Goal: Information Seeking & Learning: Check status

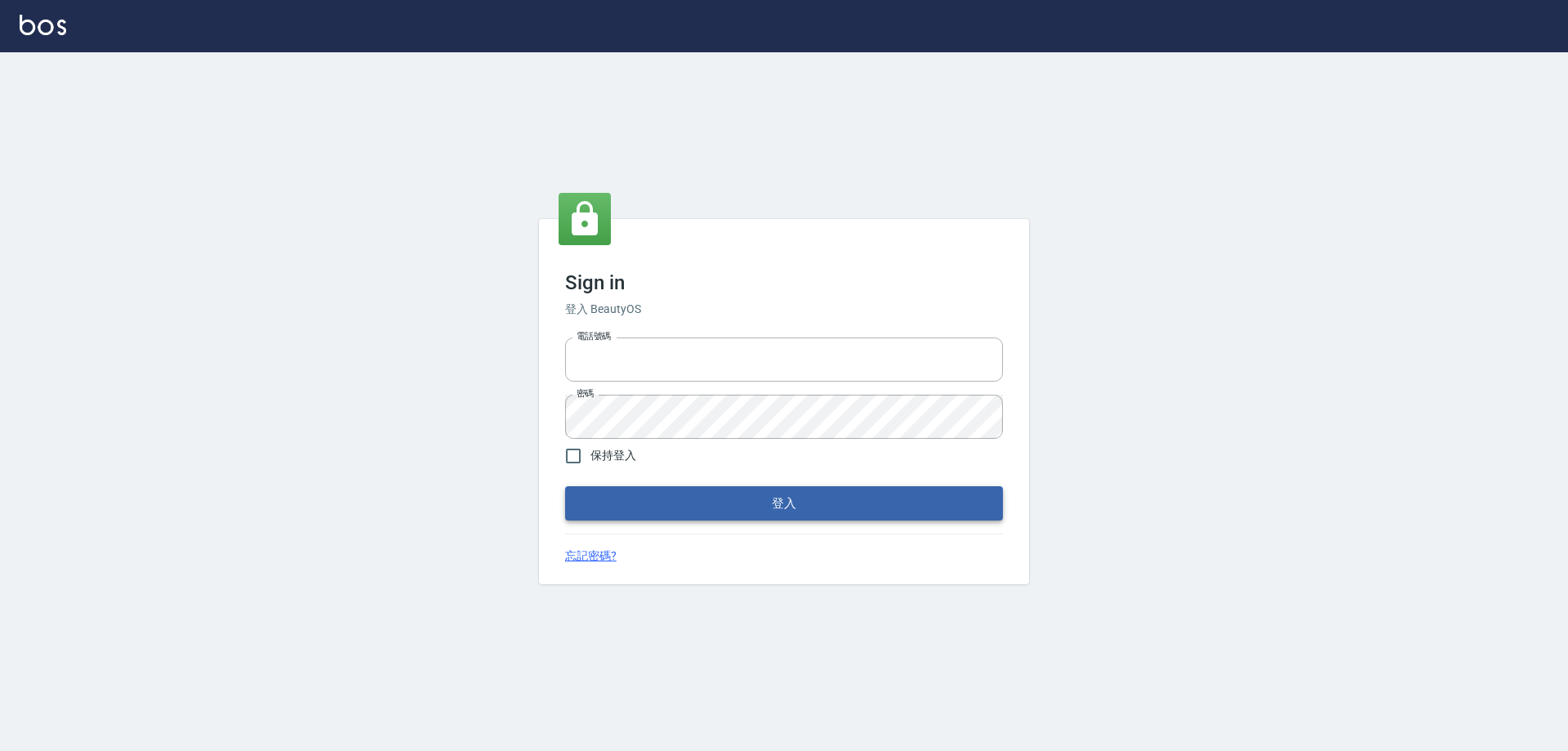
type input "0426657991"
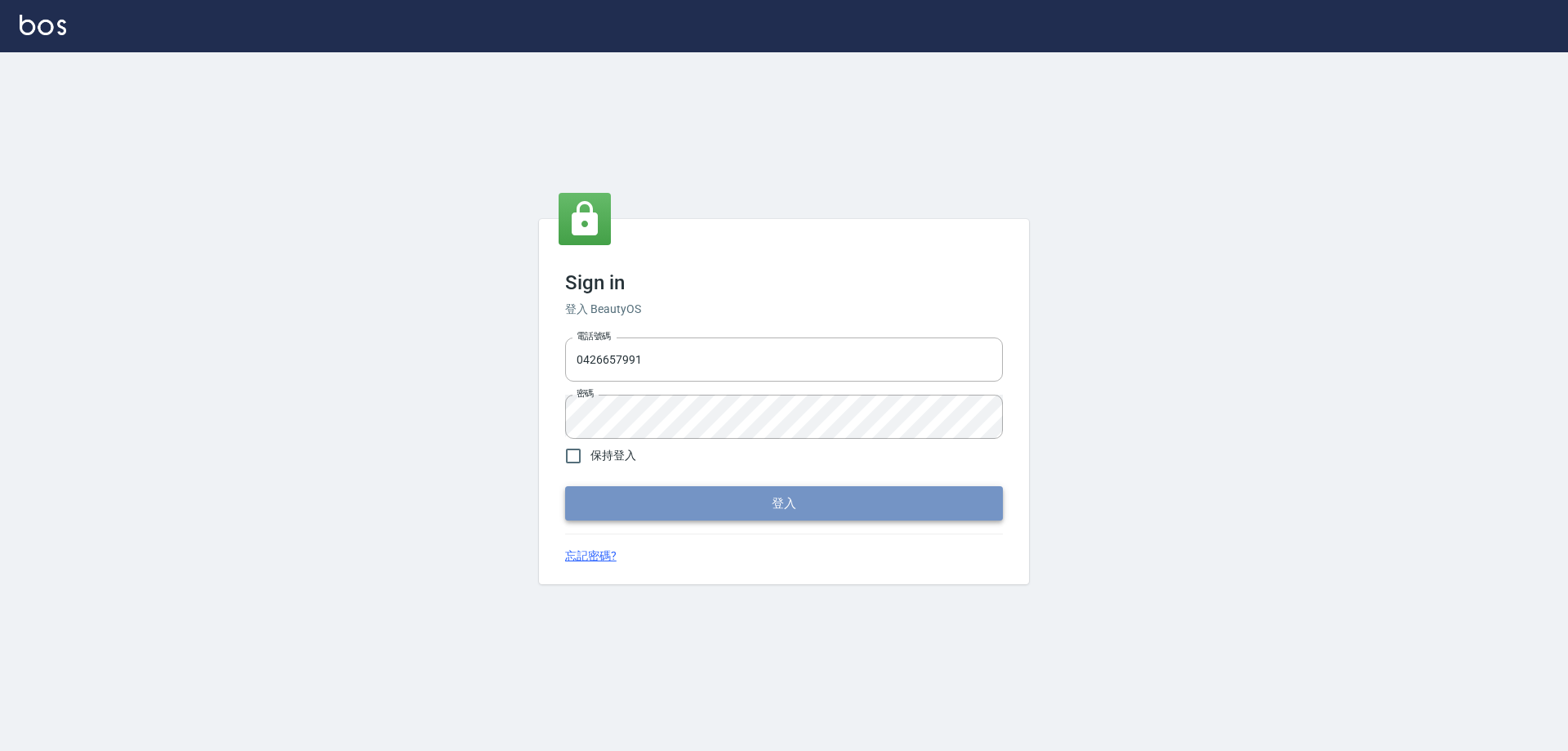
click at [791, 495] on button "登入" at bounding box center [784, 503] width 437 height 35
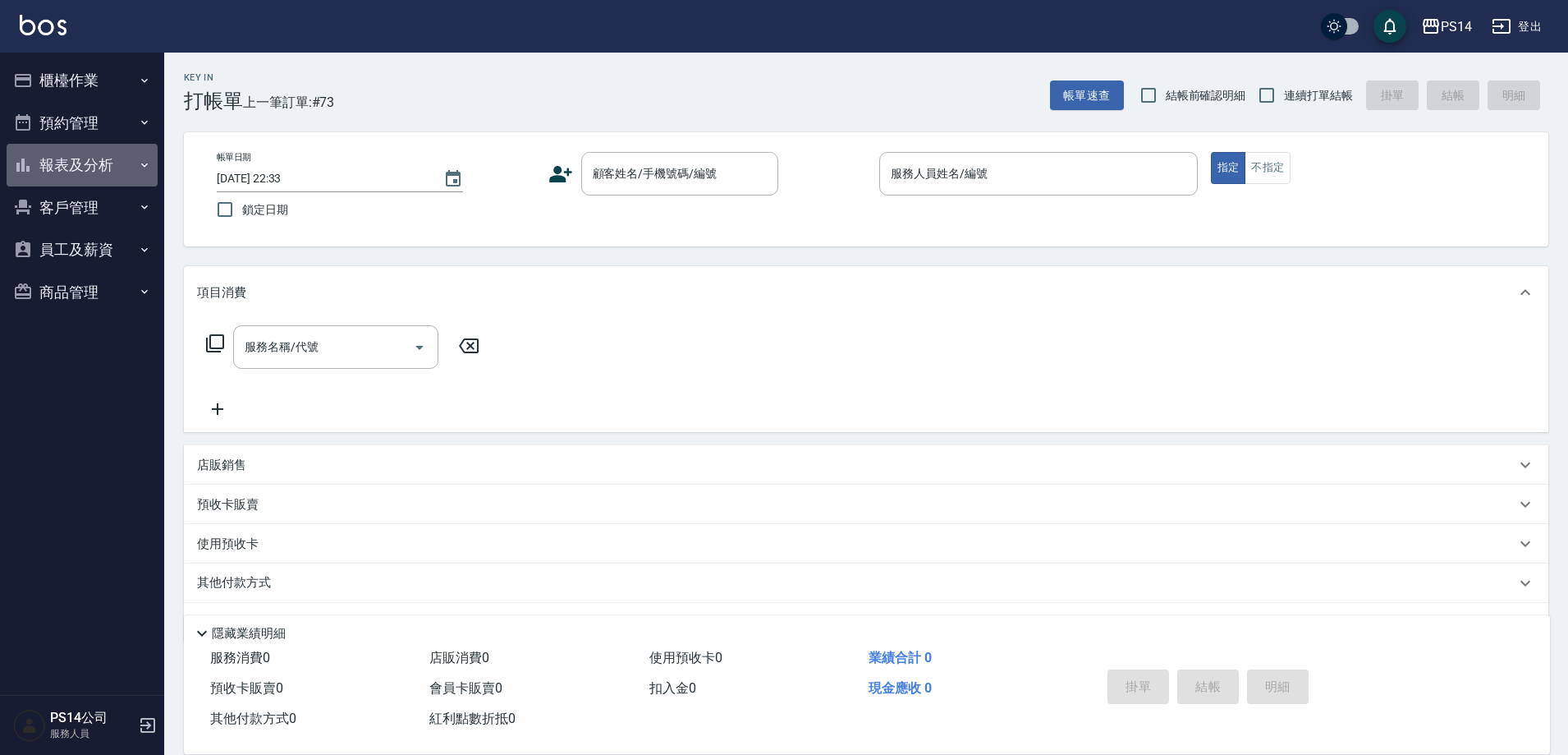
click at [100, 157] on button "報表及分析" at bounding box center [82, 164] width 151 height 42
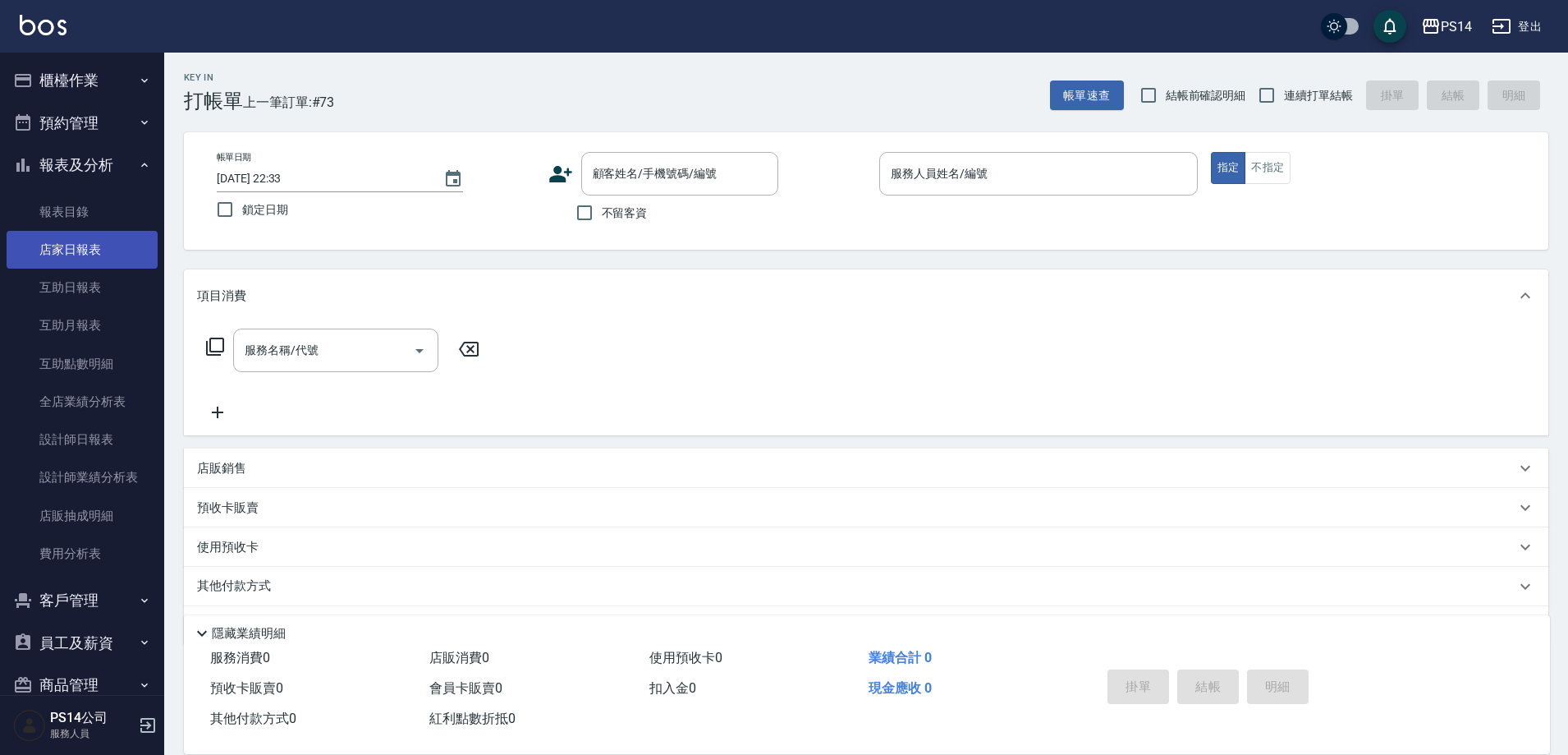
click at [99, 248] on link "店家日報表" at bounding box center [82, 250] width 151 height 38
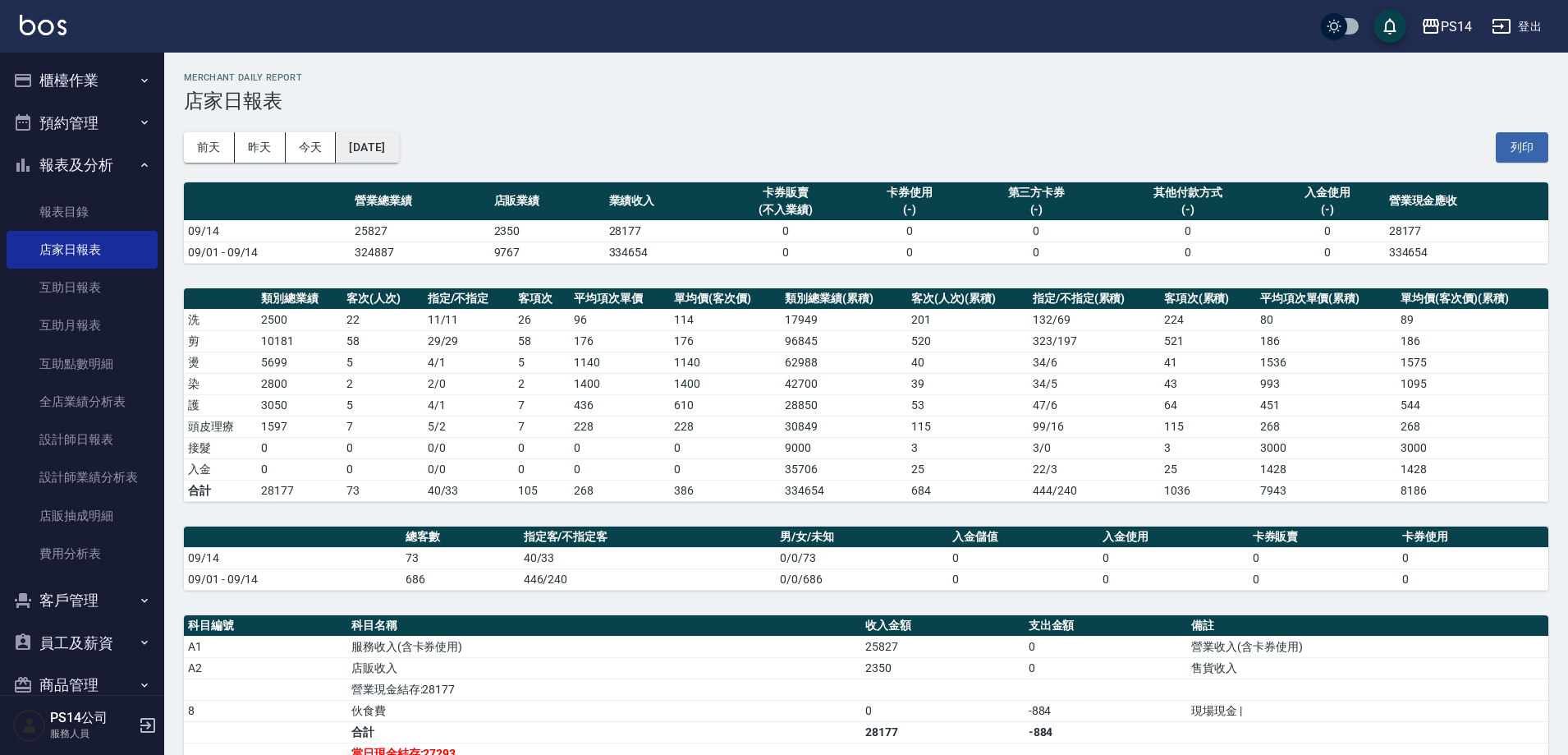
click at [398, 159] on button "[DATE]" at bounding box center [367, 147] width 62 height 30
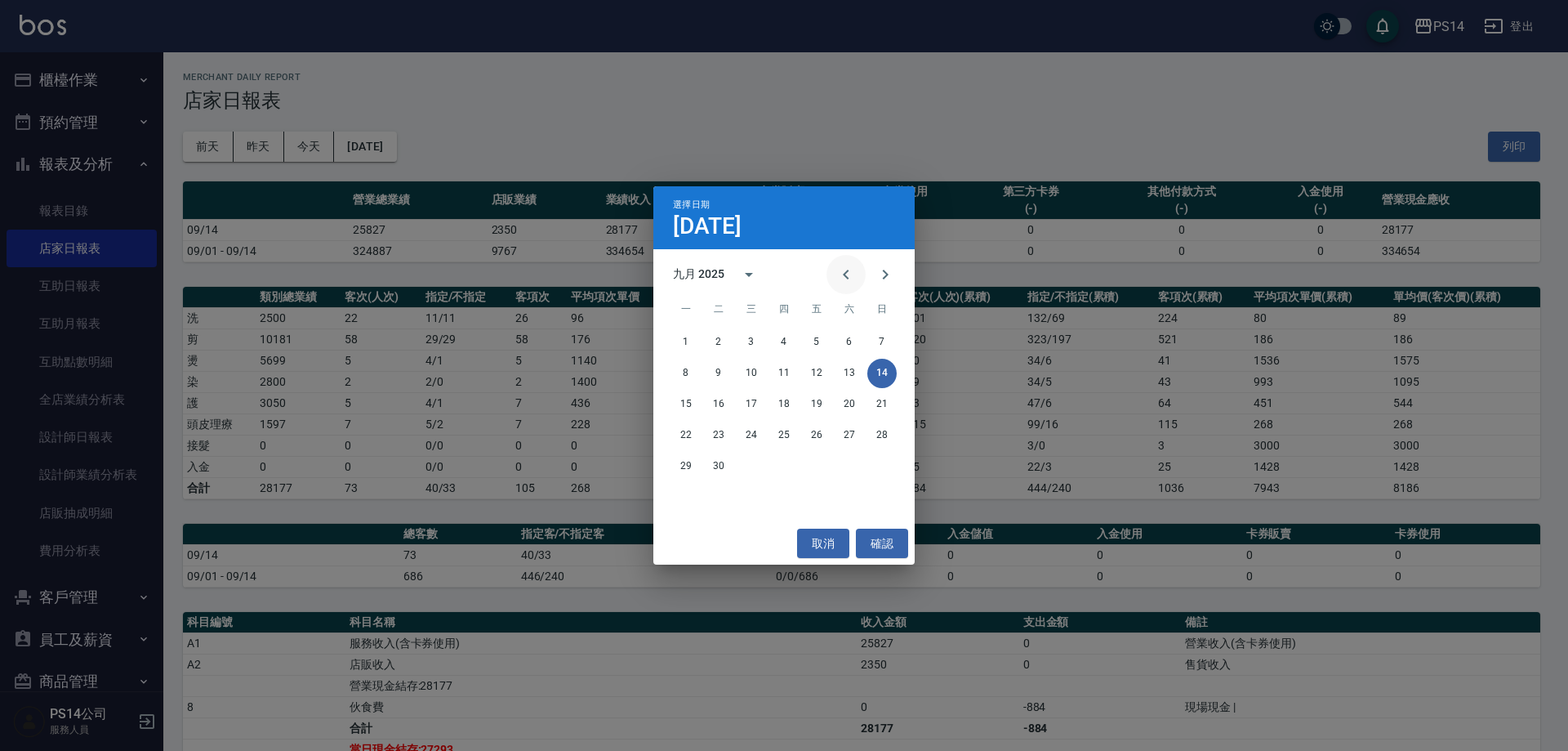
click at [847, 280] on icon "Previous month" at bounding box center [845, 274] width 20 height 20
click at [894, 470] on button "31" at bounding box center [881, 466] width 29 height 29
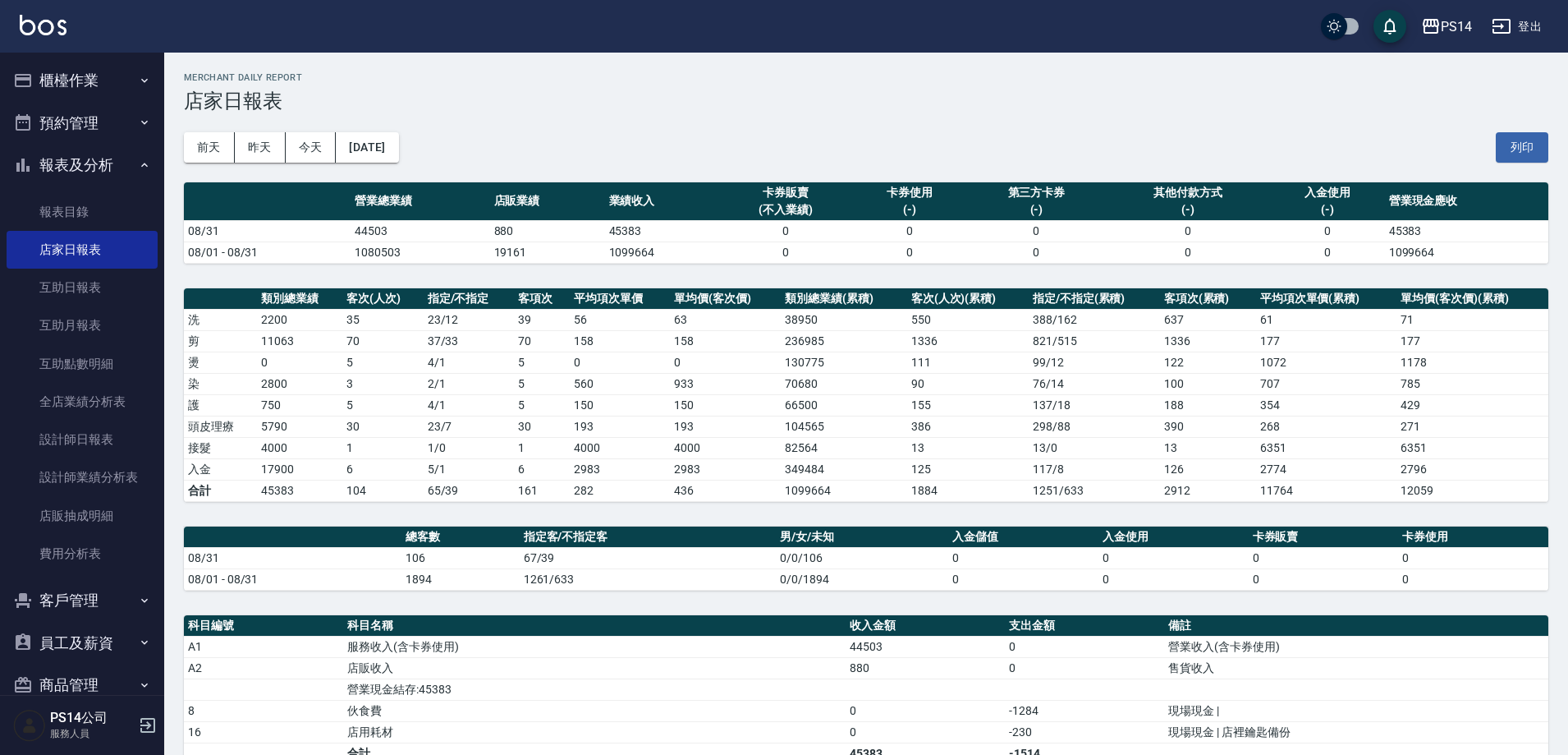
click at [1510, 19] on icon "button" at bounding box center [1501, 25] width 20 height 20
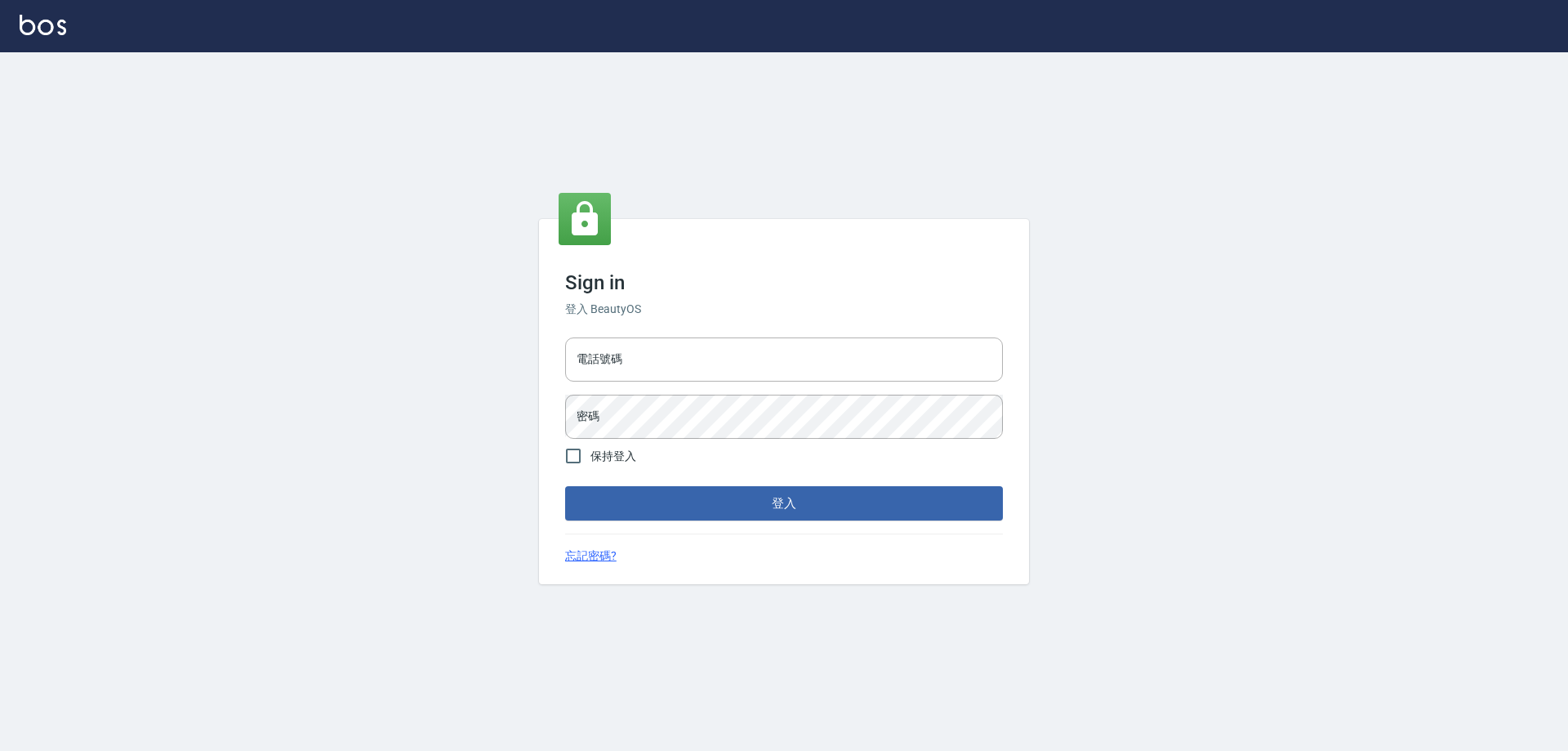
type input "0426657991"
